Goal: Task Accomplishment & Management: Complete application form

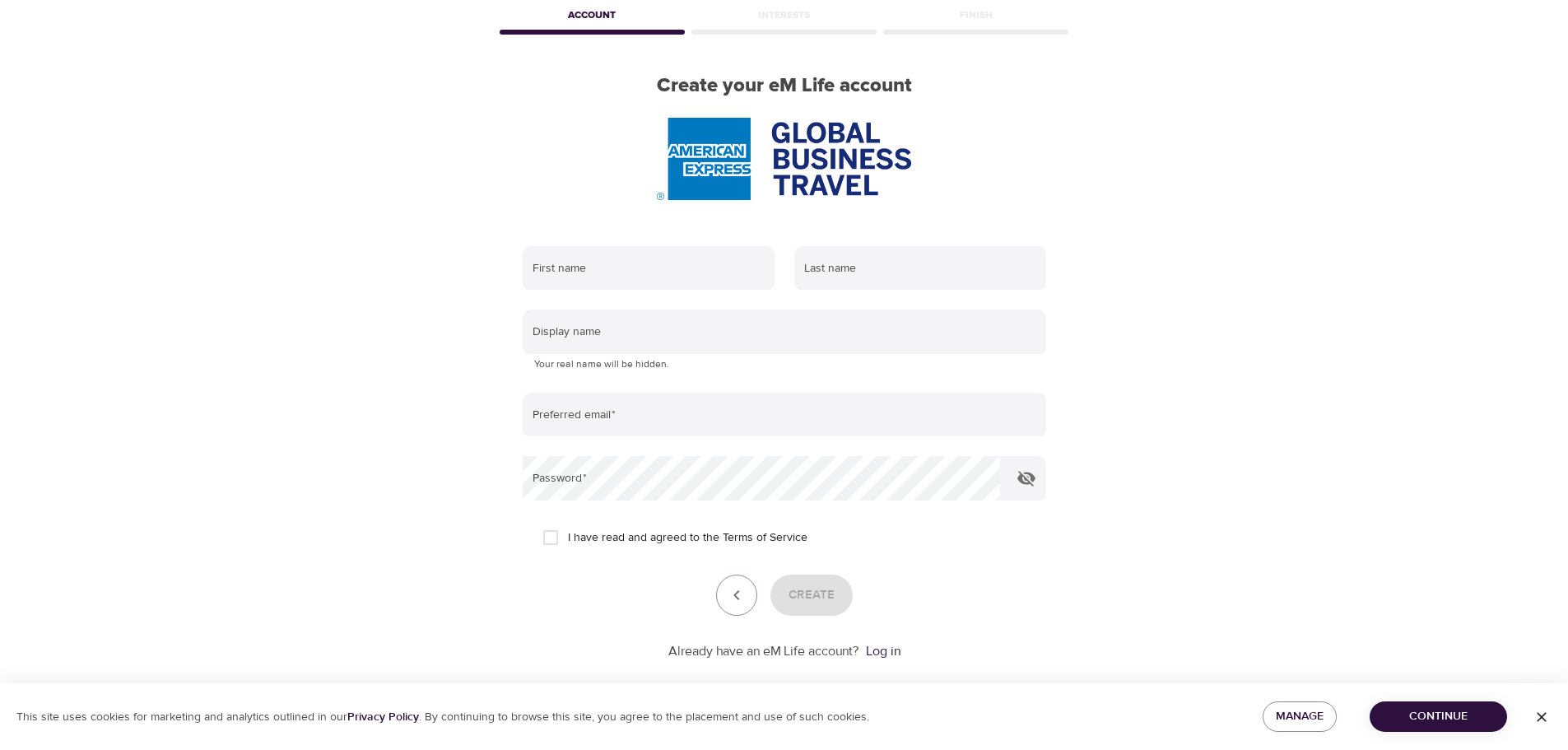
scroll to position [104, 0]
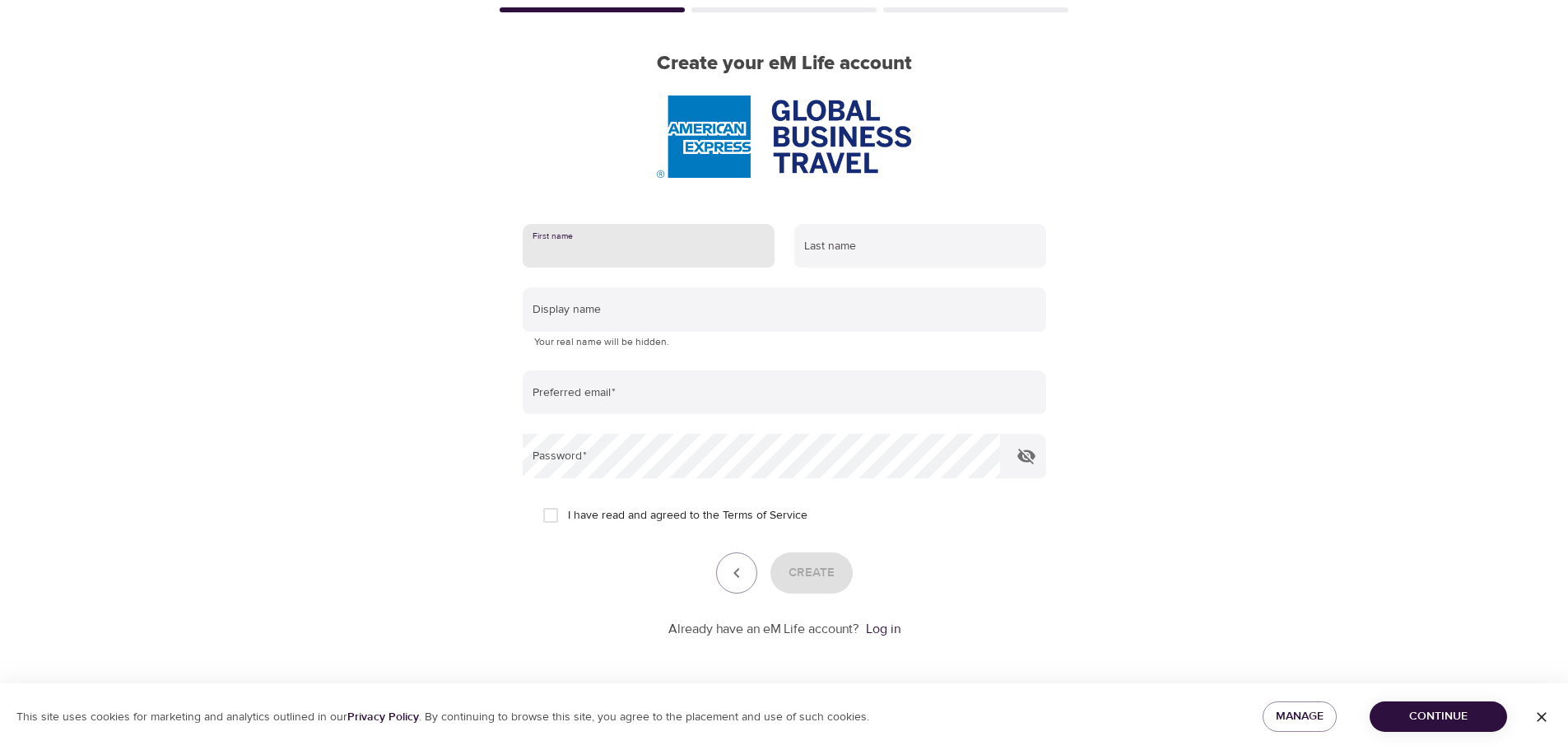
click at [635, 247] on input "text" at bounding box center [648, 246] width 252 height 44
type input "[PERSON_NAME]"
click at [849, 254] on input "text" at bounding box center [919, 246] width 252 height 44
type input "[PERSON_NAME]"
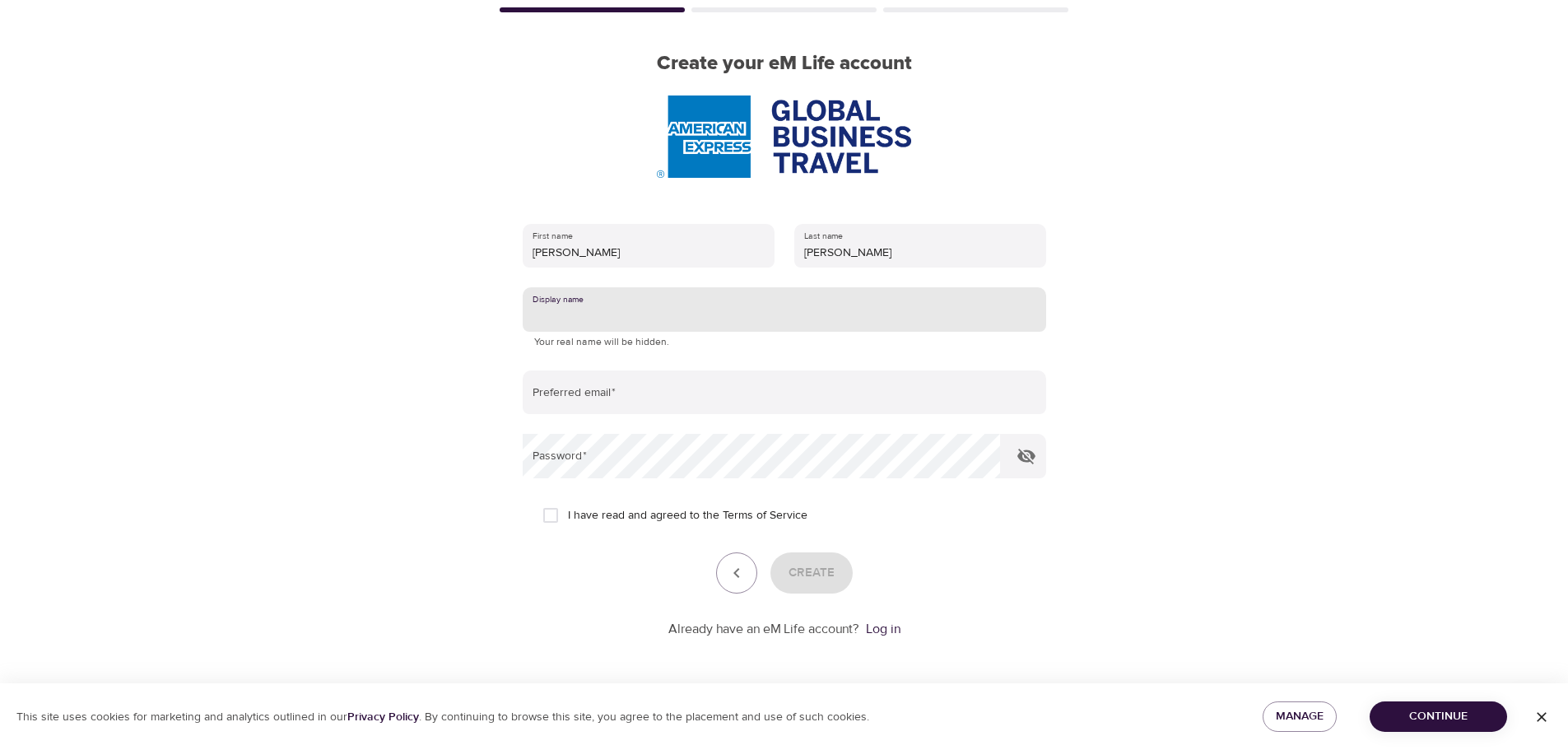
click at [667, 312] on input "text" at bounding box center [784, 310] width 523 height 44
type input "ScaperCher"
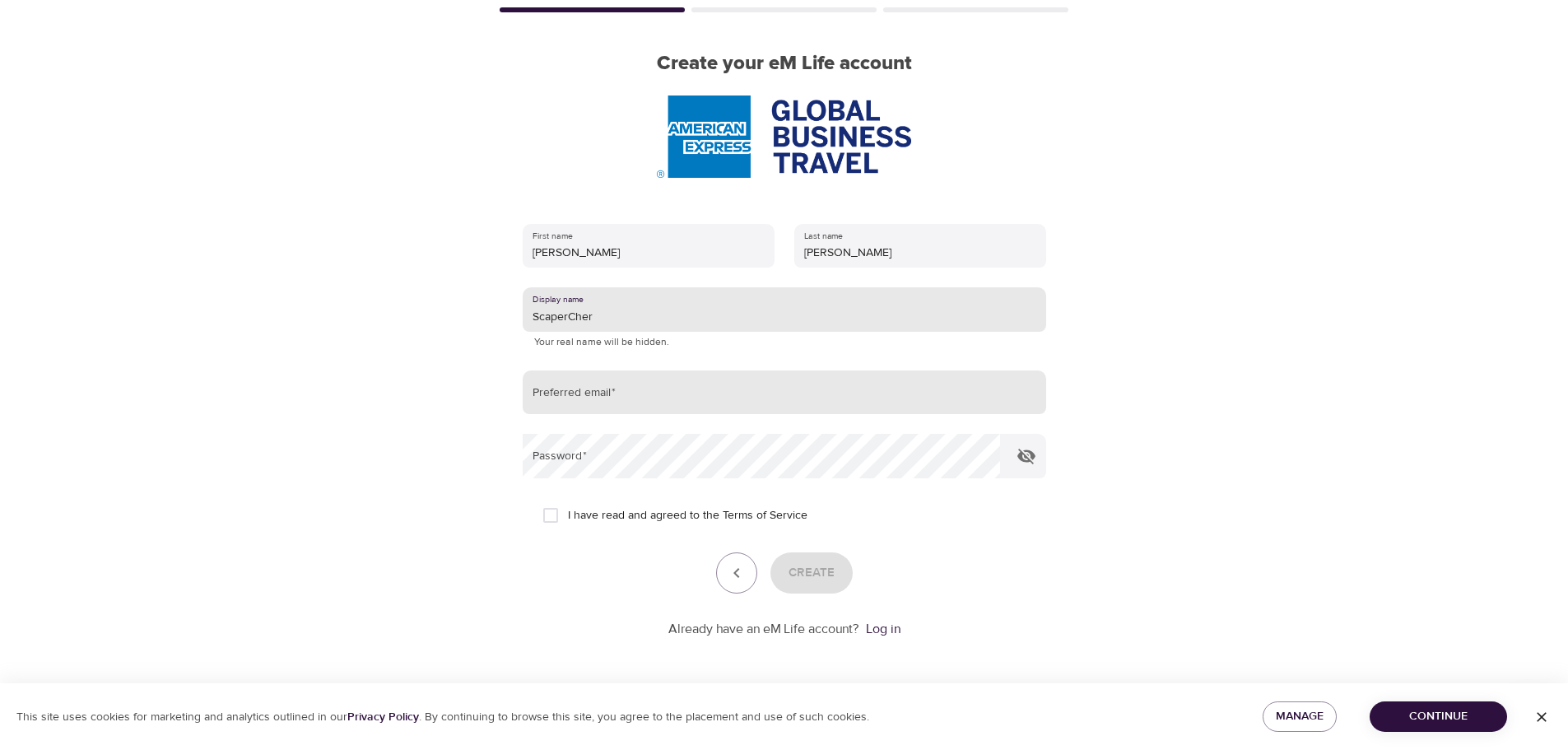
click at [639, 392] on input "email" at bounding box center [784, 392] width 523 height 44
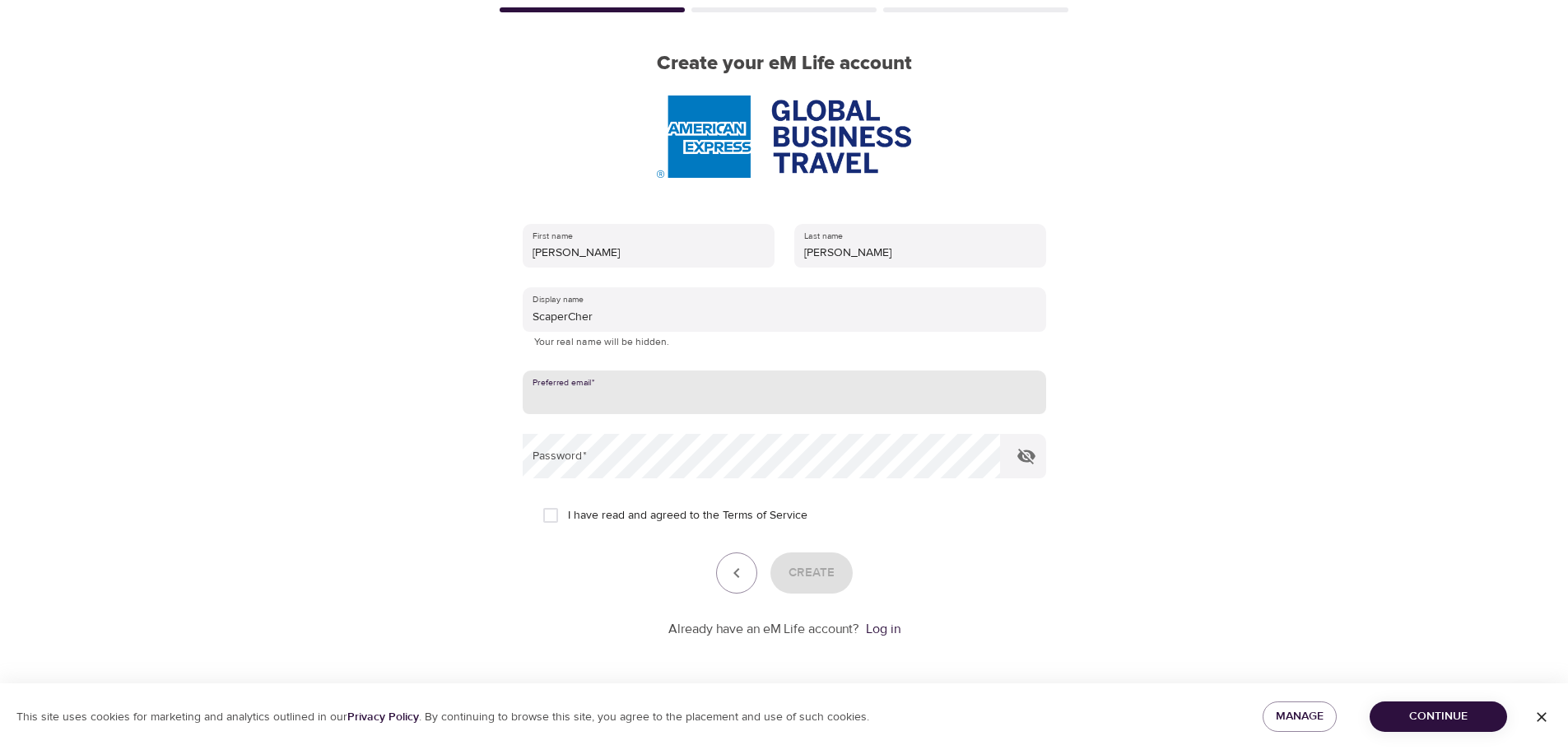
type input "[PERSON_NAME][EMAIL_ADDRESS][PERSON_NAME][DOMAIN_NAME]"
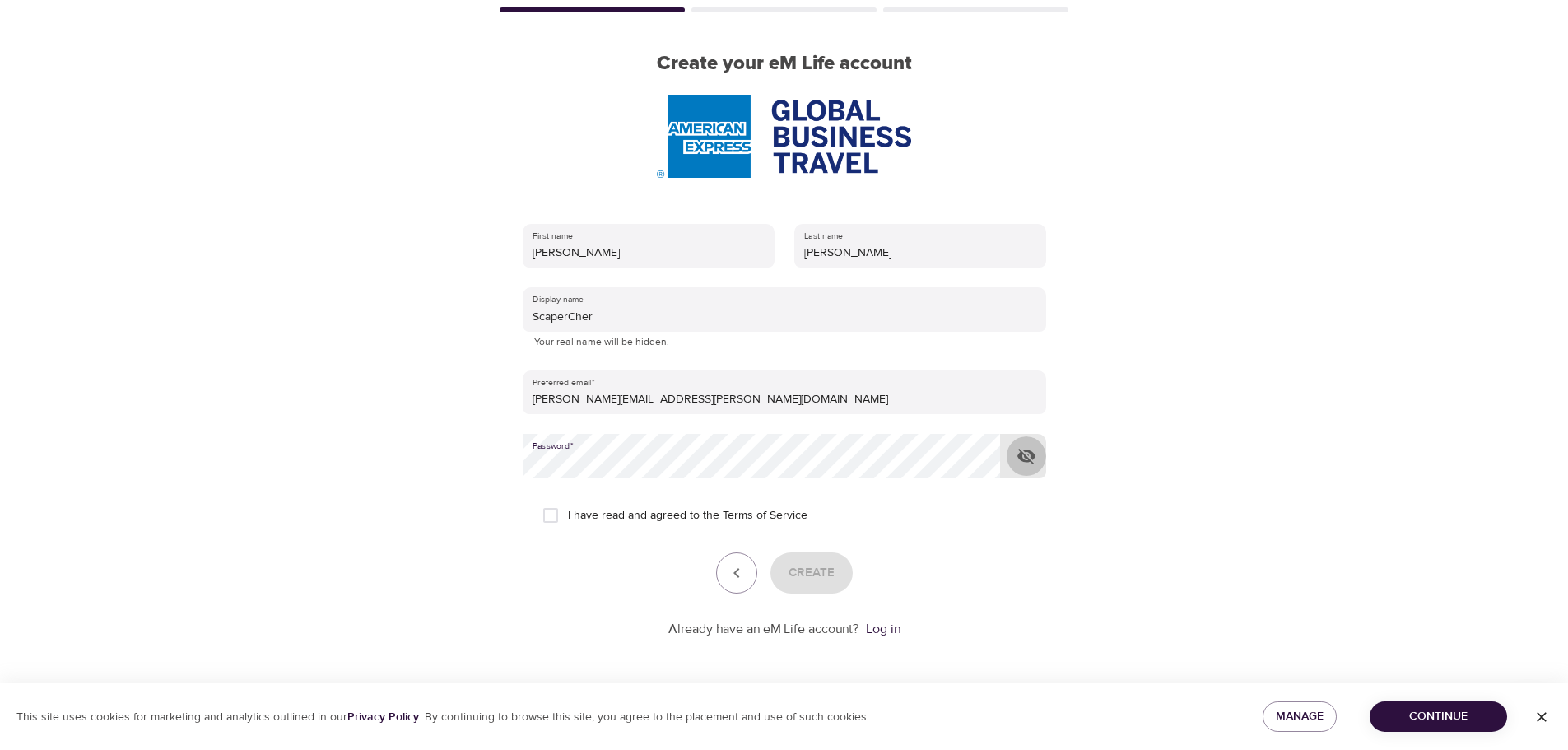
click at [1031, 454] on icon "button" at bounding box center [1026, 456] width 18 height 16
click at [999, 570] on div "Create" at bounding box center [784, 573] width 523 height 41
click at [812, 577] on div "Create" at bounding box center [784, 573] width 523 height 41
click at [549, 515] on input "I have read and agreed to the Terms of Service" at bounding box center [550, 515] width 35 height 35
checkbox input "true"
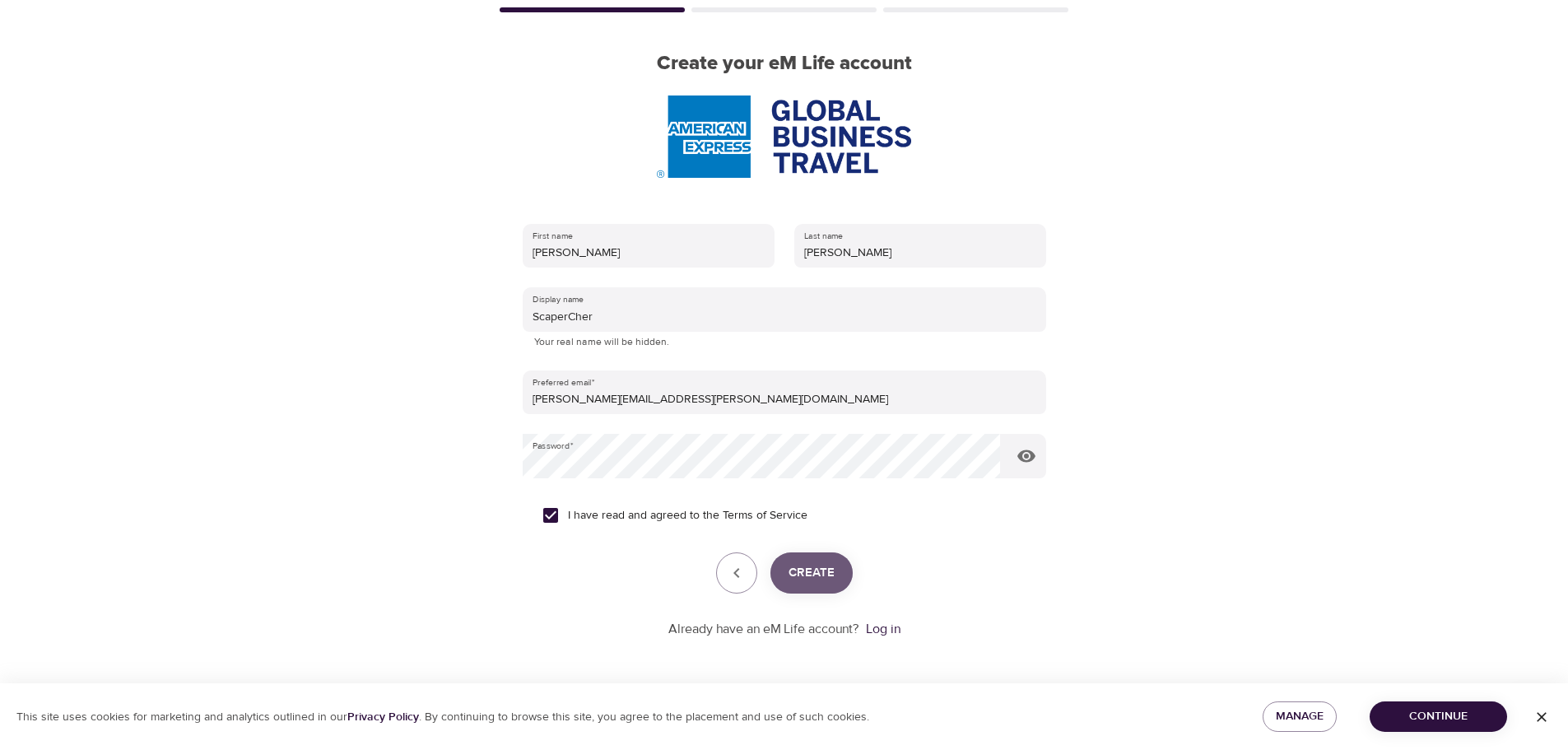
click at [810, 570] on span "Create" at bounding box center [812, 573] width 46 height 21
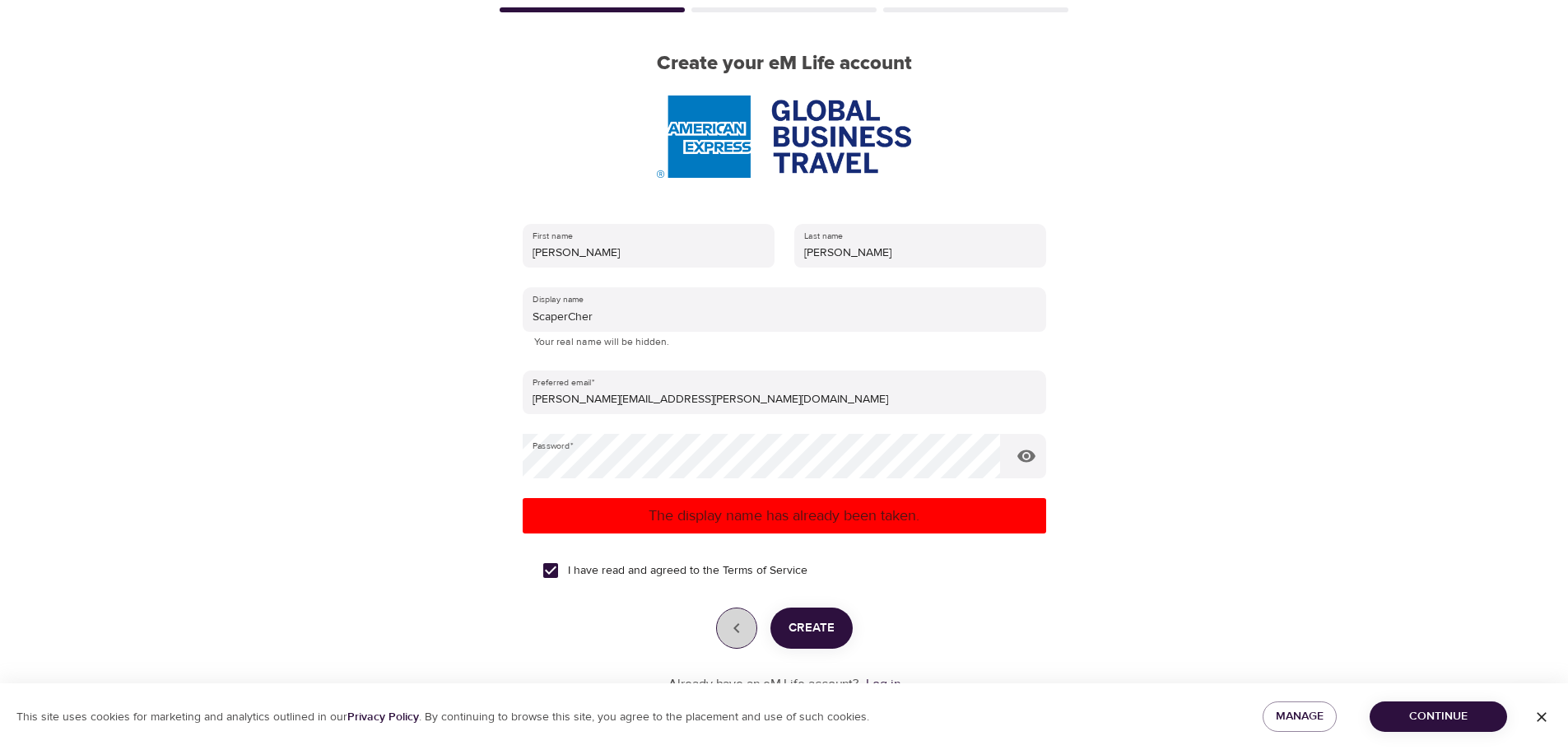
click at [732, 626] on icon "button" at bounding box center [737, 628] width 20 height 20
click at [739, 630] on icon "button" at bounding box center [737, 628] width 20 height 20
